Goal: Browse casually: Explore the website without a specific task or goal

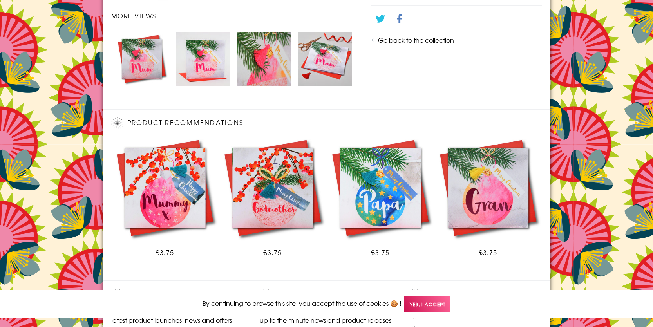
scroll to position [481, 0]
